Goal: Task Accomplishment & Management: Manage account settings

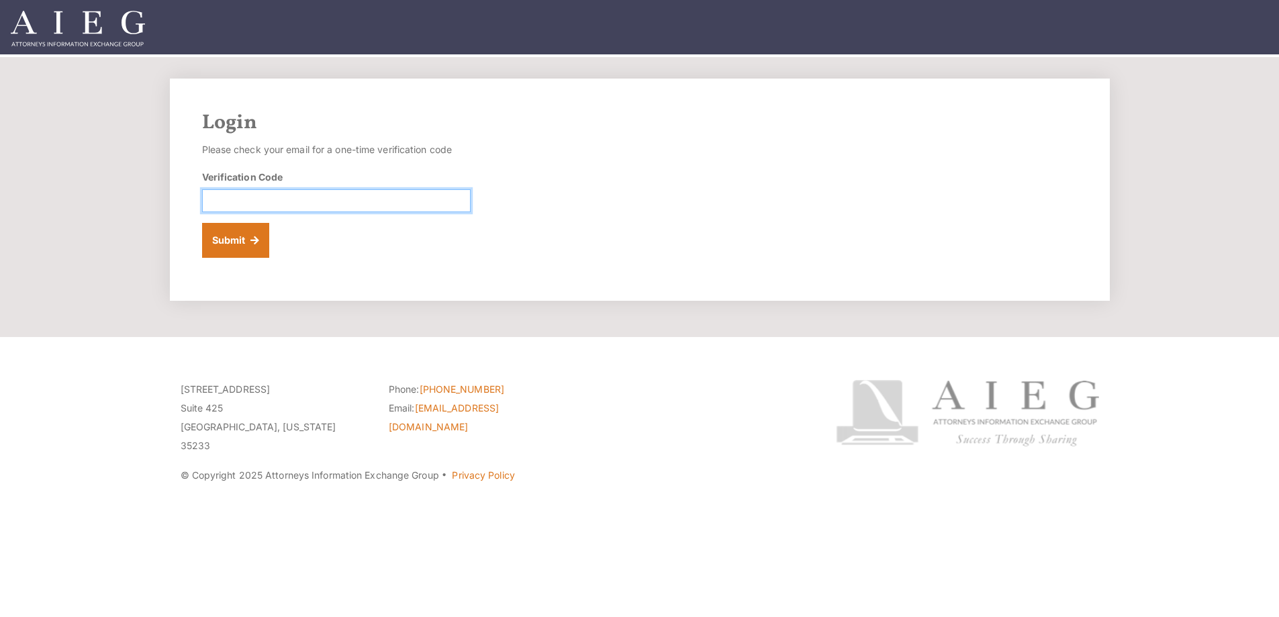
click at [281, 212] on input "Verification Code" at bounding box center [336, 200] width 268 height 23
type input "372741"
click at [242, 258] on button "Submit" at bounding box center [236, 240] width 68 height 35
click at [234, 212] on input "Verification Code" at bounding box center [336, 200] width 268 height 23
drag, startPoint x: 230, startPoint y: 228, endPoint x: 208, endPoint y: 228, distance: 21.5
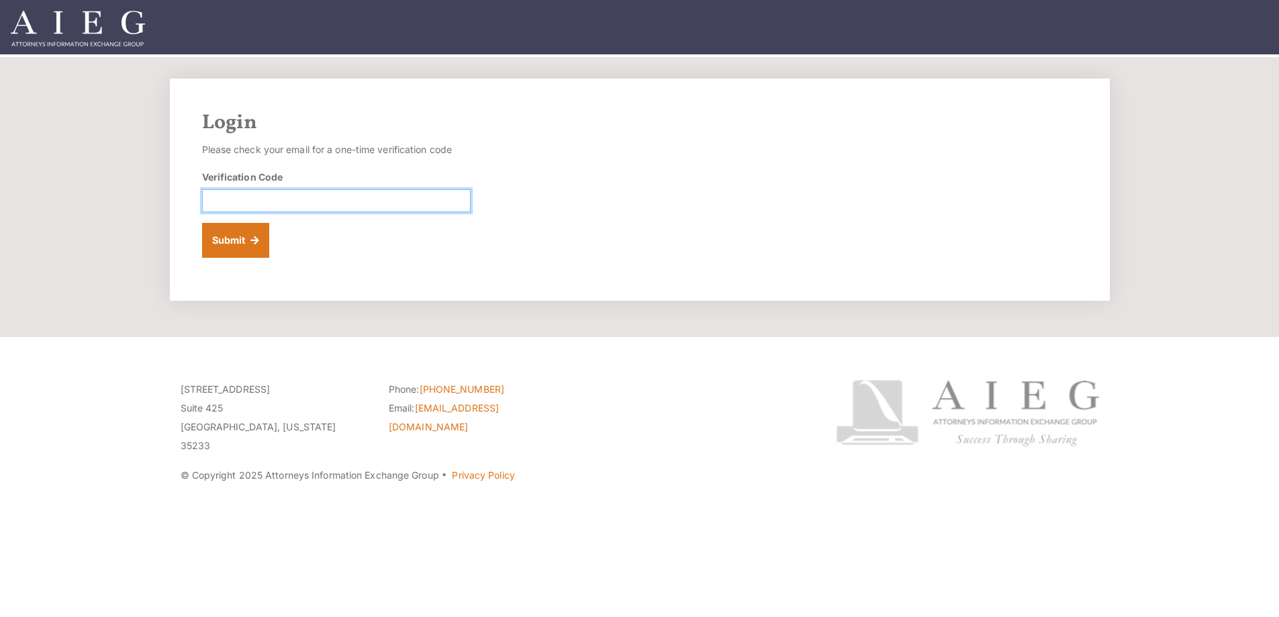
click at [226, 212] on input "Verification Code" at bounding box center [336, 200] width 268 height 23
type input "884322"
click at [252, 258] on button "Submit" at bounding box center [236, 240] width 68 height 35
